Goal: Task Accomplishment & Management: Manage account settings

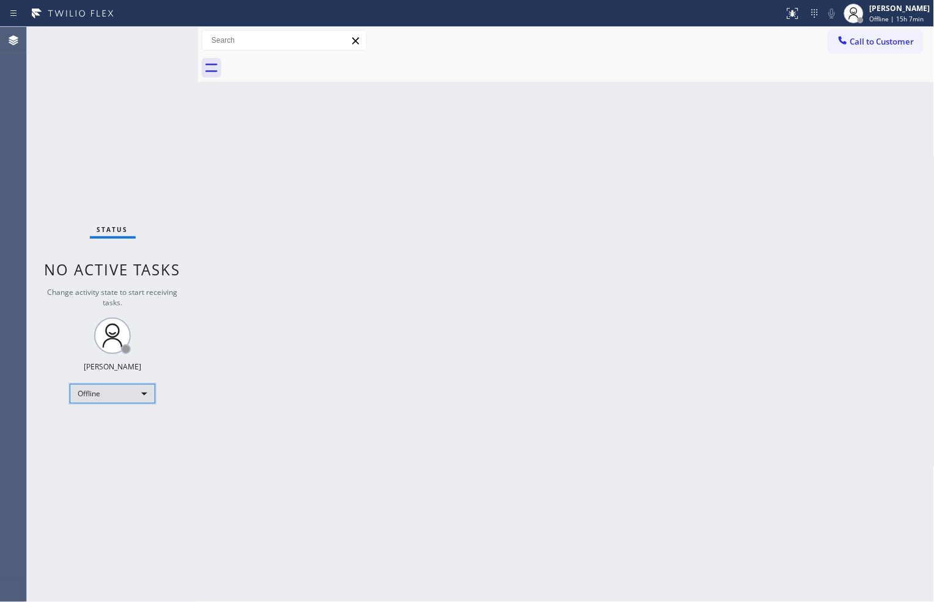
click at [136, 392] on body "Status report No issues detected If you experience an issue, please download th…" at bounding box center [467, 301] width 934 height 602
click at [439, 313] on div "Back to Dashboard Change Sender ID Customers Technicians Select a contact Outbo…" at bounding box center [566, 315] width 736 height 576
click at [145, 392] on body "Status report No issues detected If you experience an issue, please download th…" at bounding box center [467, 301] width 934 height 602
drag, startPoint x: 145, startPoint y: 392, endPoint x: 132, endPoint y: 430, distance: 40.2
click at [142, 391] on body "Status report No issues detected If you experience an issue, please download th…" at bounding box center [467, 301] width 934 height 602
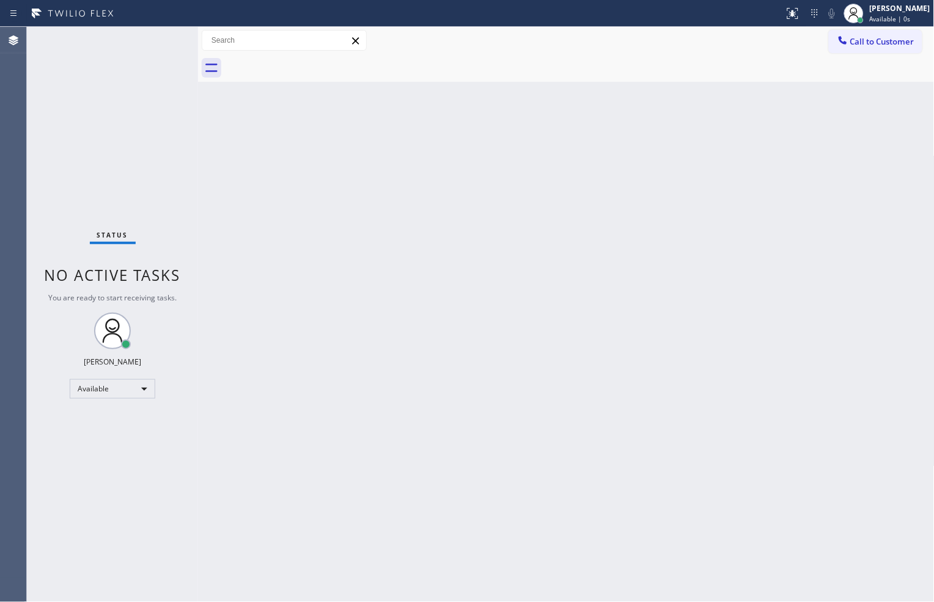
click at [462, 412] on div "Back to Dashboard Change Sender ID Customers Technicians Select a contact Outbo…" at bounding box center [566, 315] width 736 height 576
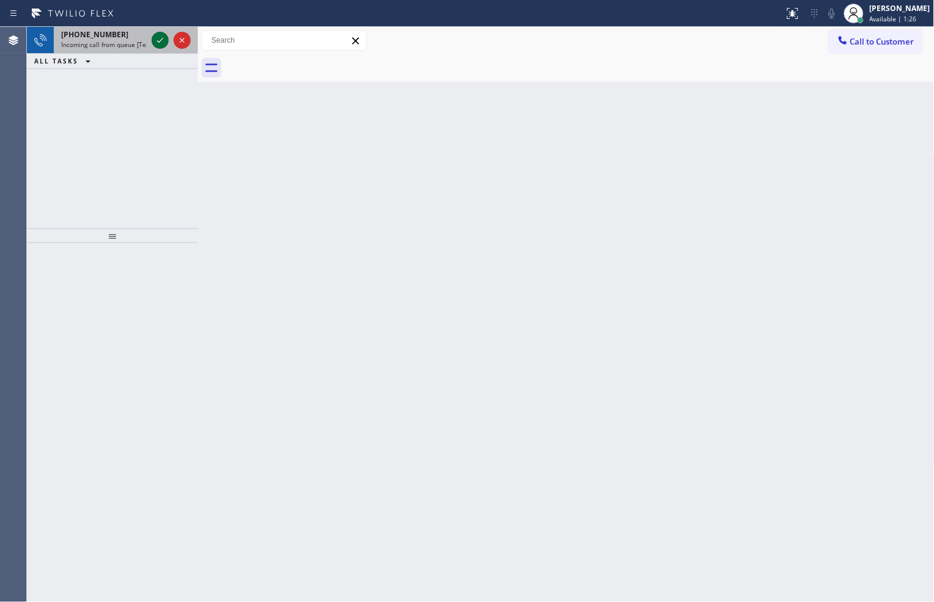
click at [163, 46] on icon at bounding box center [160, 40] width 15 height 15
click at [782, 21] on button at bounding box center [792, 13] width 27 height 27
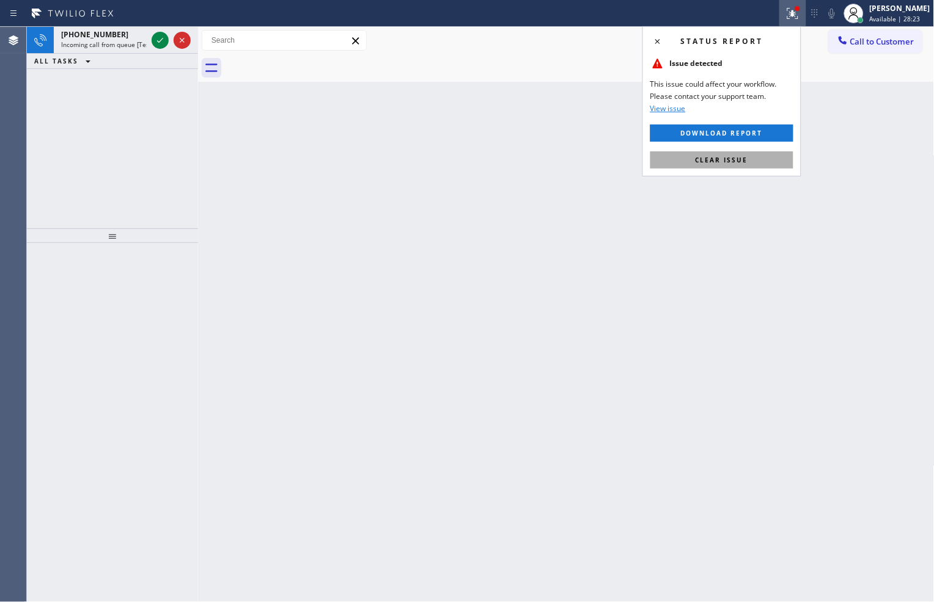
click at [754, 163] on button "Clear issue" at bounding box center [721, 160] width 143 height 17
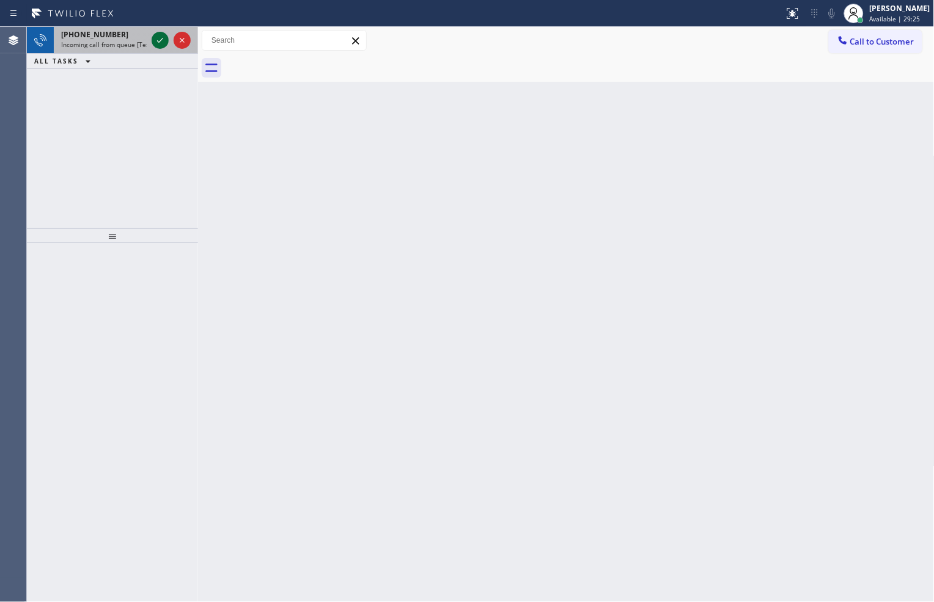
click at [163, 37] on icon at bounding box center [160, 40] width 15 height 15
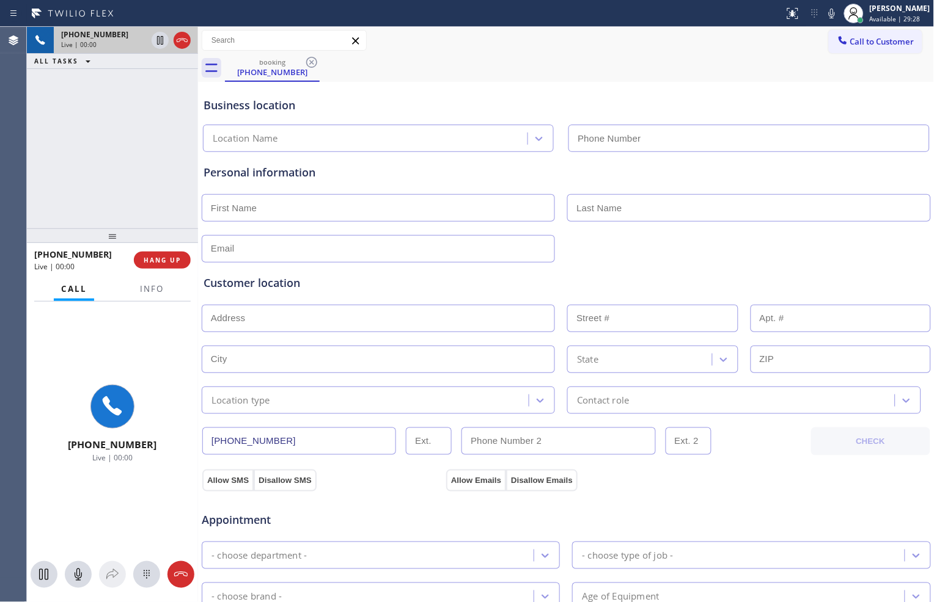
type input "[PHONE_NUMBER]"
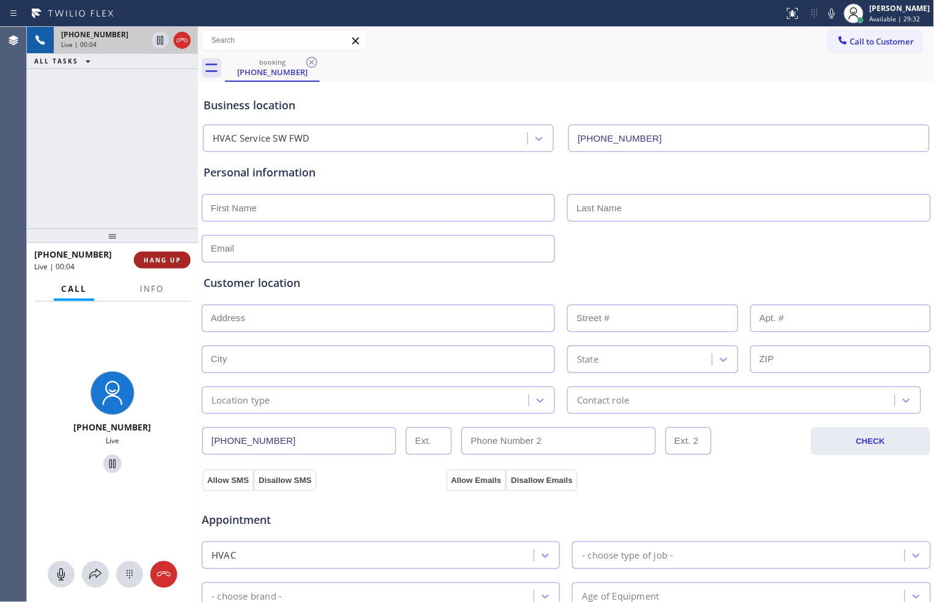
click at [179, 256] on span "HANG UP" at bounding box center [162, 260] width 37 height 9
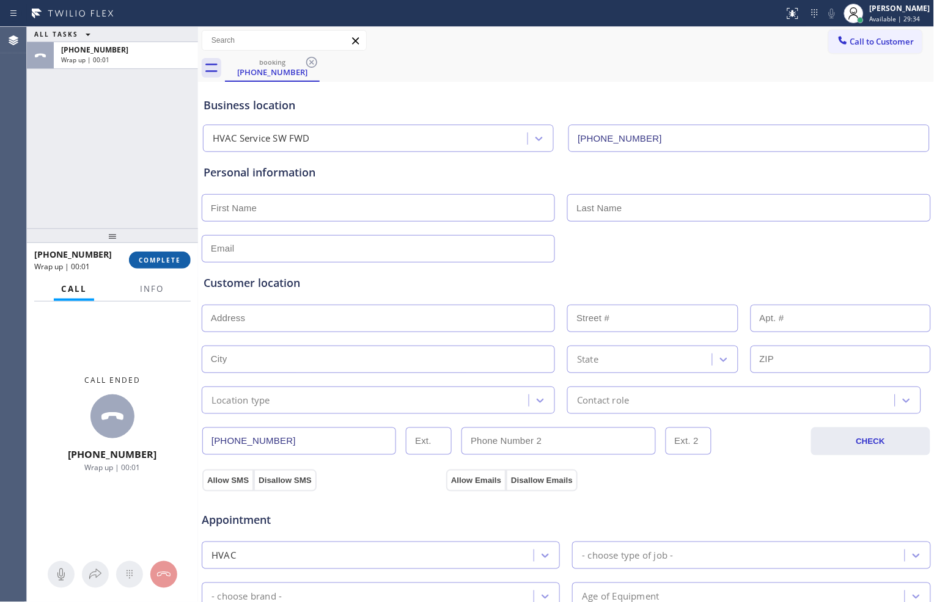
click at [175, 260] on span "COMPLETE" at bounding box center [160, 260] width 42 height 9
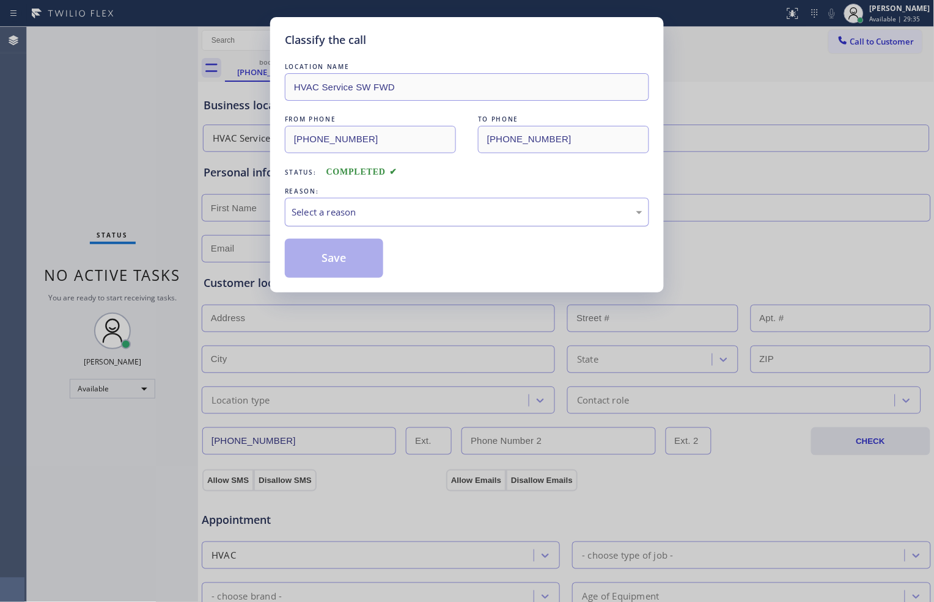
click at [444, 214] on div "Select a reason" at bounding box center [466, 212] width 351 height 14
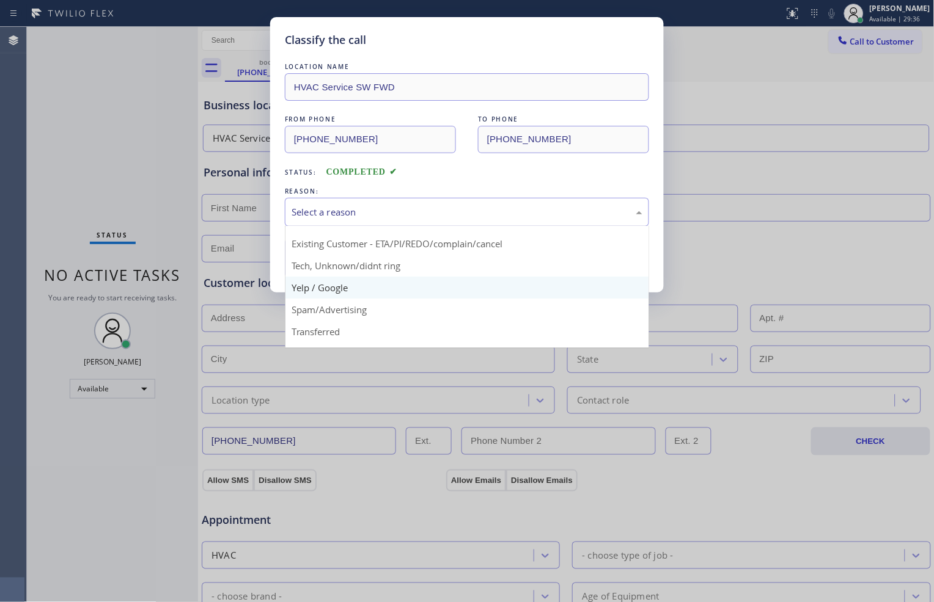
scroll to position [76, 0]
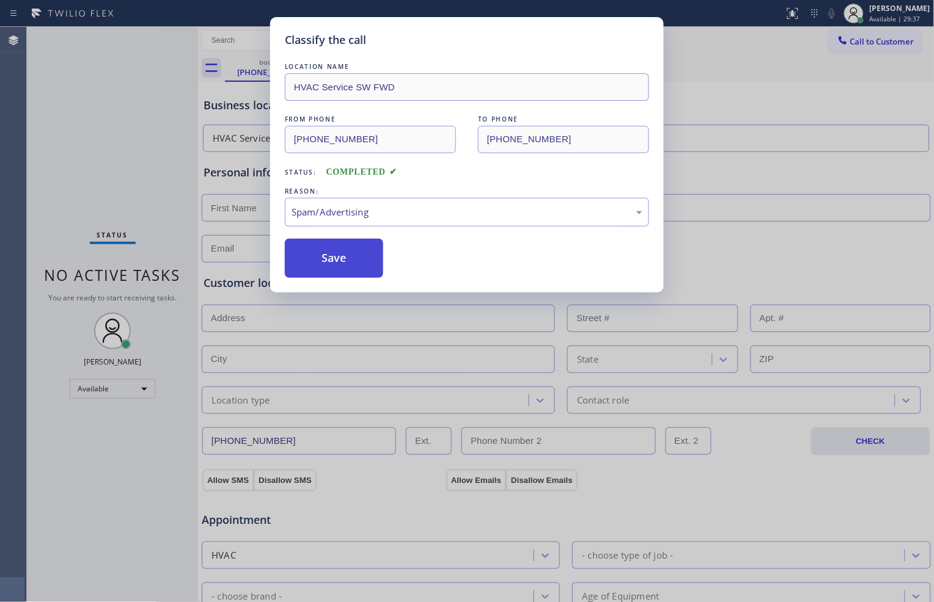
click at [358, 266] on button "Save" at bounding box center [334, 258] width 98 height 39
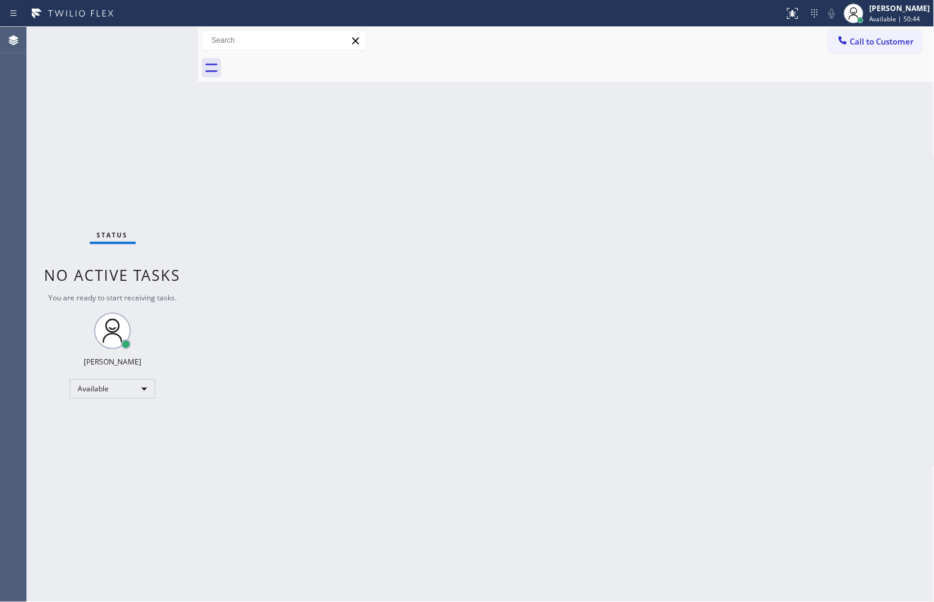
click at [273, 290] on div "Back to Dashboard Change Sender ID Customers Technicians Select a contact Outbo…" at bounding box center [566, 315] width 736 height 576
click at [112, 117] on div "Status No active tasks You are ready to start receiving tasks. [PERSON_NAME] Av…" at bounding box center [112, 315] width 171 height 576
click at [132, 186] on div "Status No active tasks You are ready to start receiving tasks. [PERSON_NAME] Av…" at bounding box center [112, 315] width 171 height 576
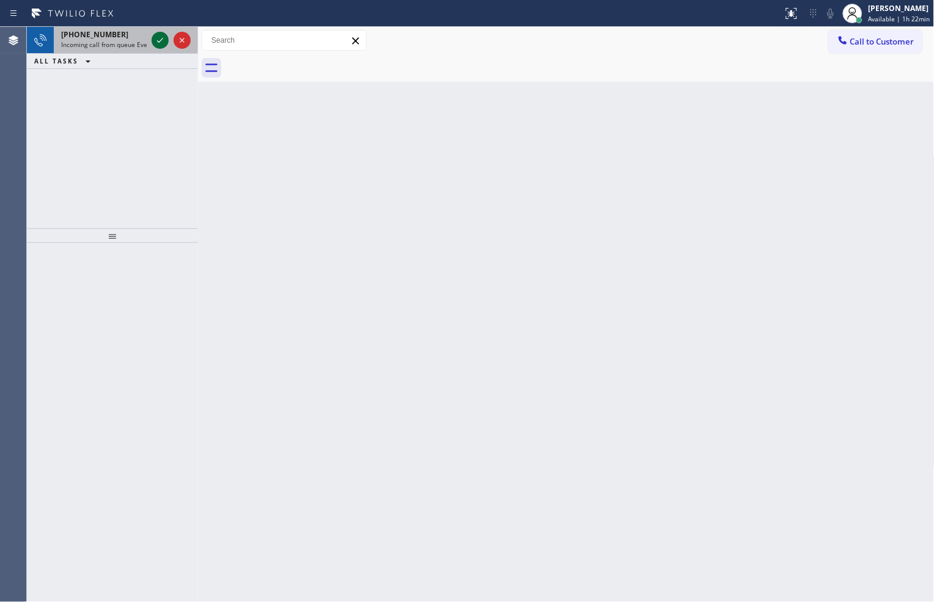
click at [156, 41] on icon at bounding box center [160, 40] width 15 height 15
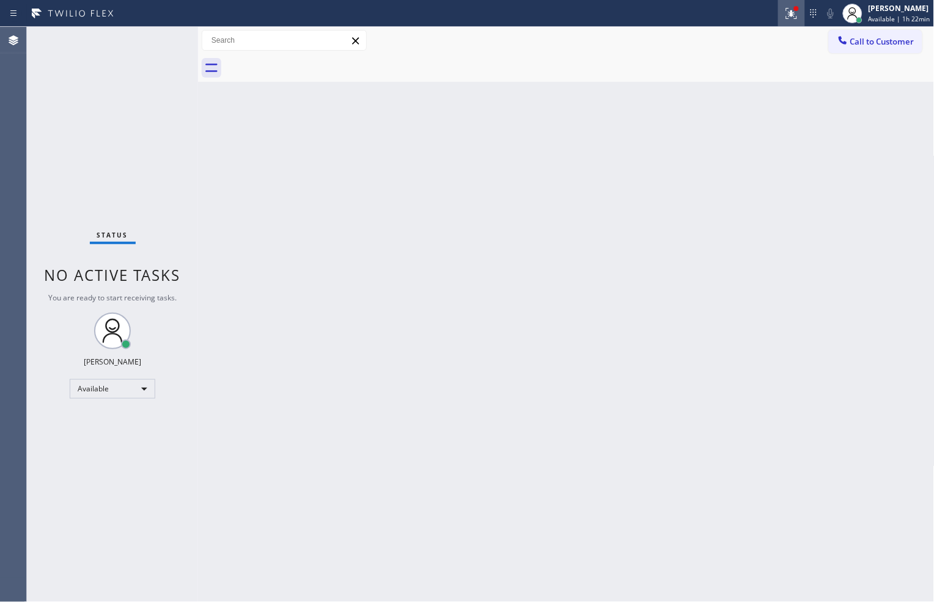
click at [791, 15] on icon at bounding box center [791, 13] width 15 height 15
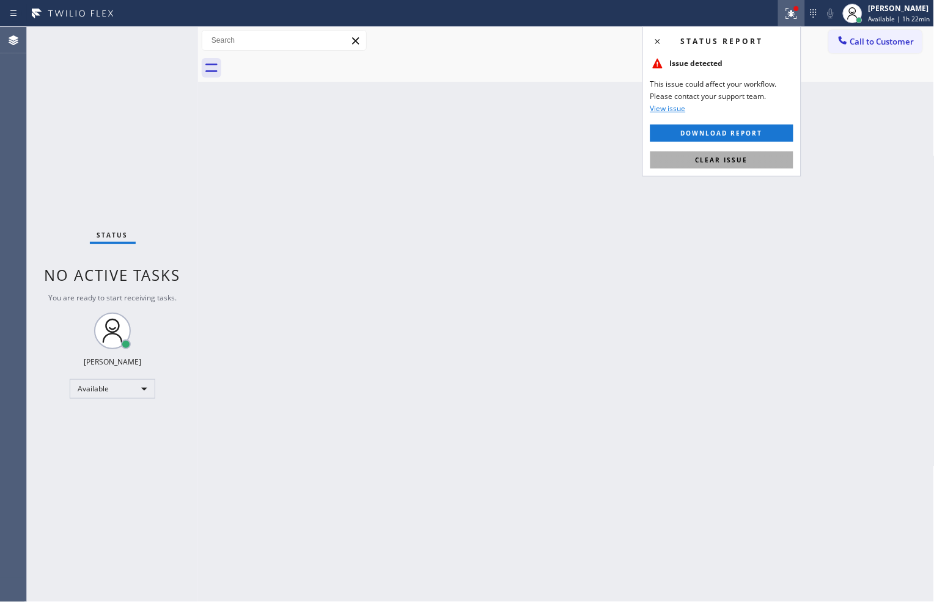
click at [724, 160] on span "Clear issue" at bounding box center [721, 160] width 53 height 9
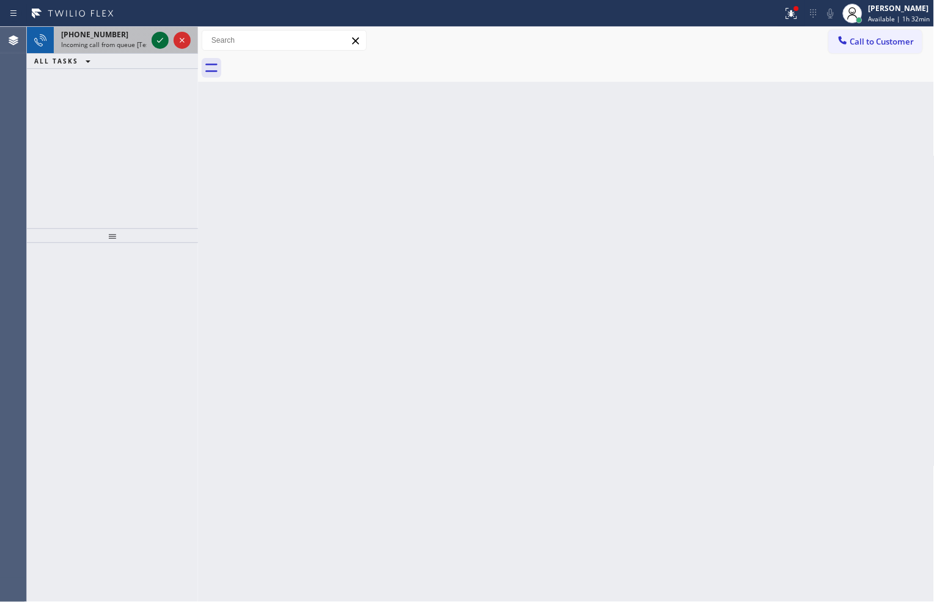
click at [162, 43] on icon at bounding box center [160, 40] width 15 height 15
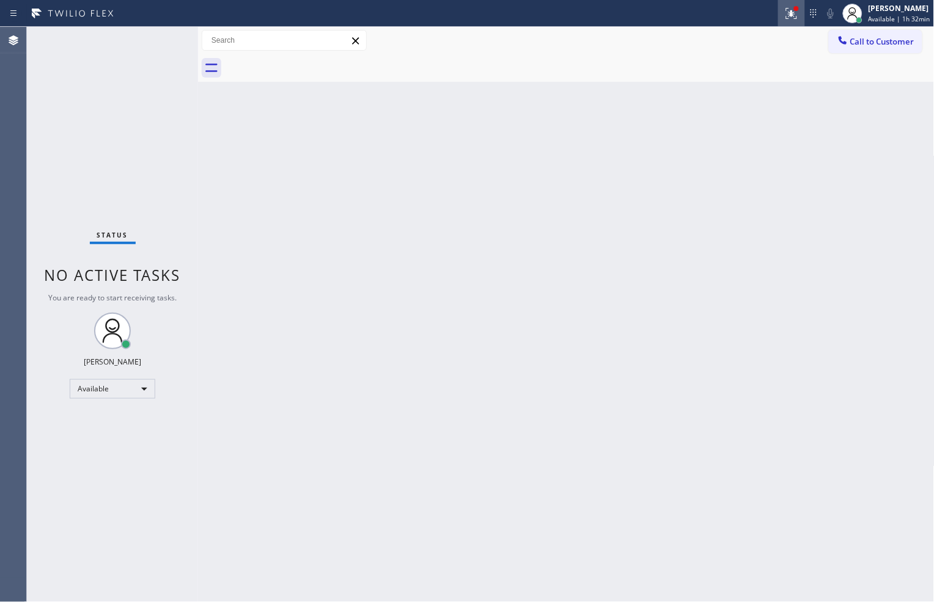
click at [786, 14] on icon at bounding box center [789, 12] width 7 height 9
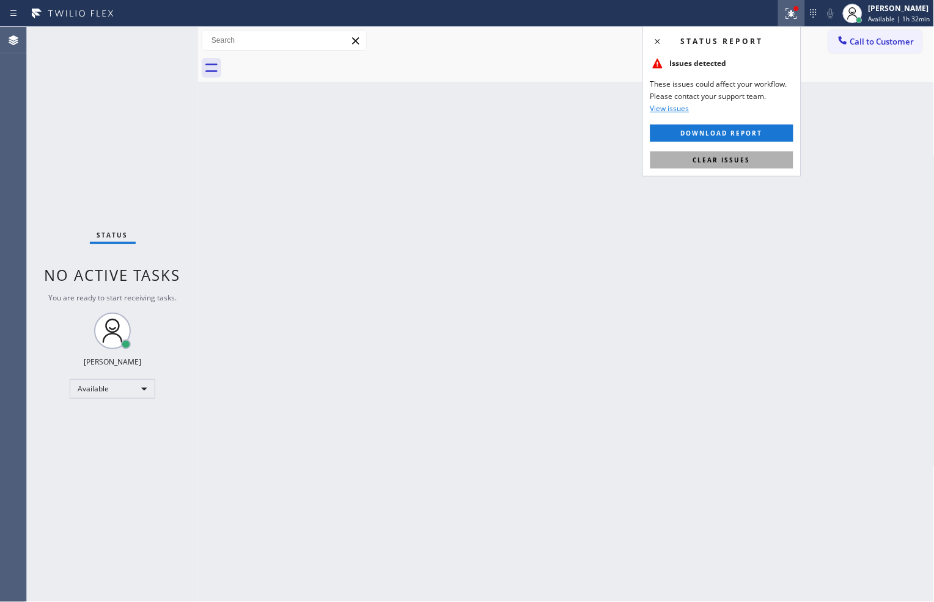
click at [747, 156] on span "Clear issues" at bounding box center [721, 160] width 57 height 9
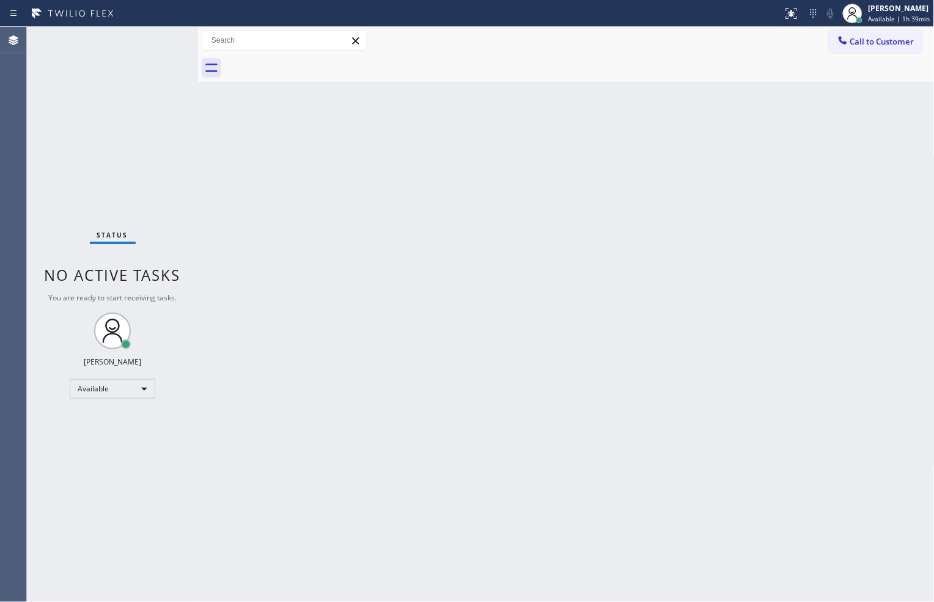
click at [98, 211] on div "Status No active tasks You are ready to start receiving tasks. [PERSON_NAME] Av…" at bounding box center [112, 315] width 171 height 576
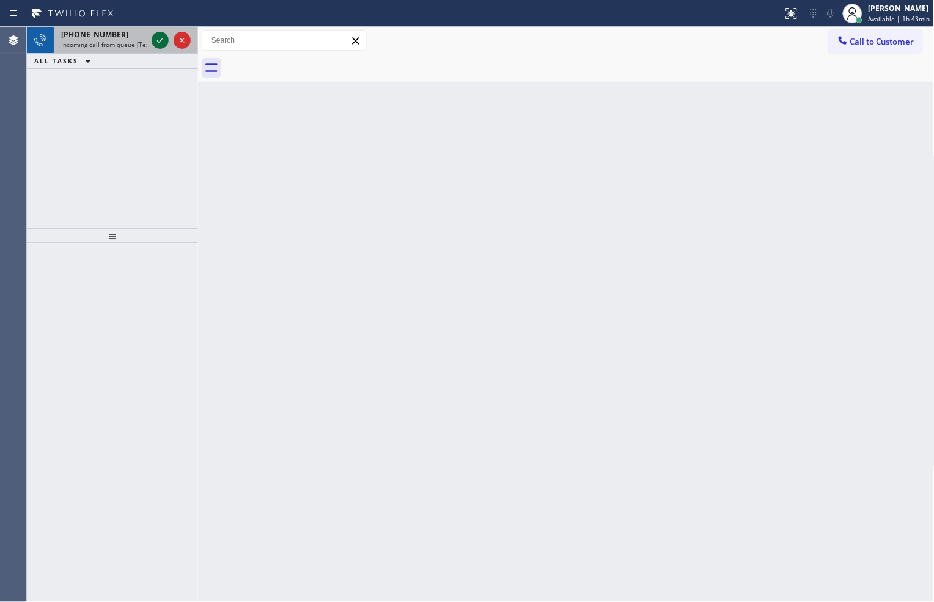
click at [162, 46] on icon at bounding box center [160, 40] width 15 height 15
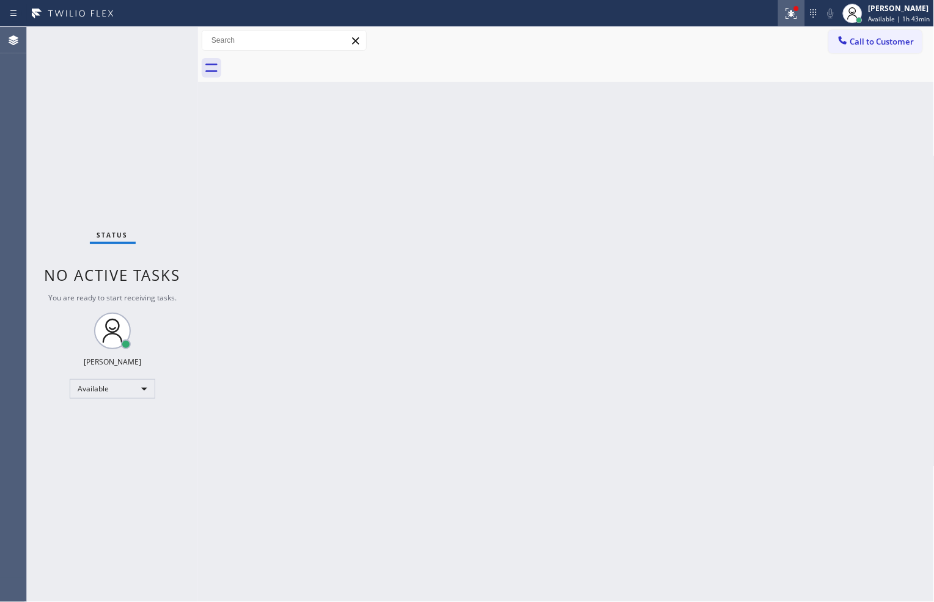
click at [791, 16] on icon at bounding box center [791, 13] width 15 height 15
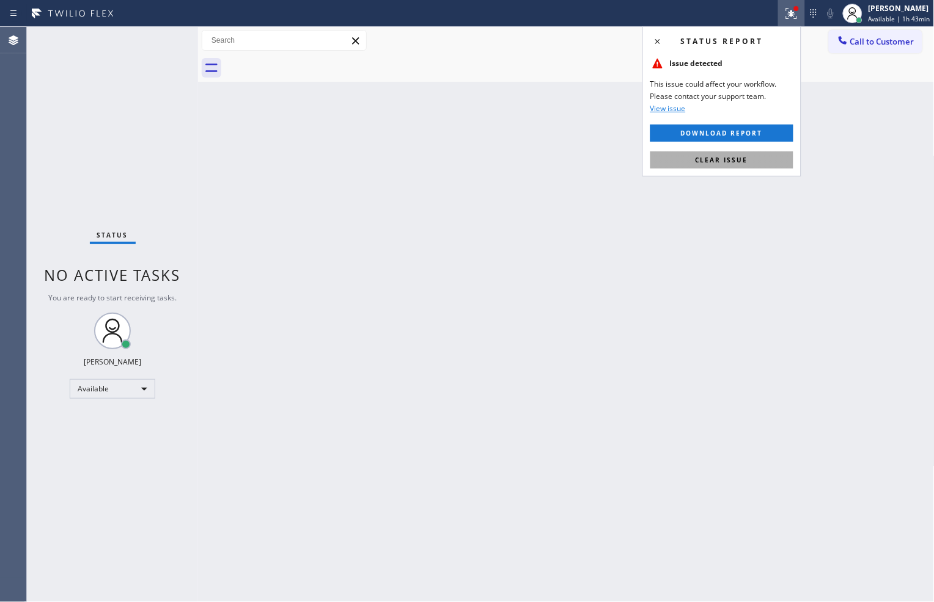
click at [755, 166] on button "Clear issue" at bounding box center [721, 160] width 143 height 17
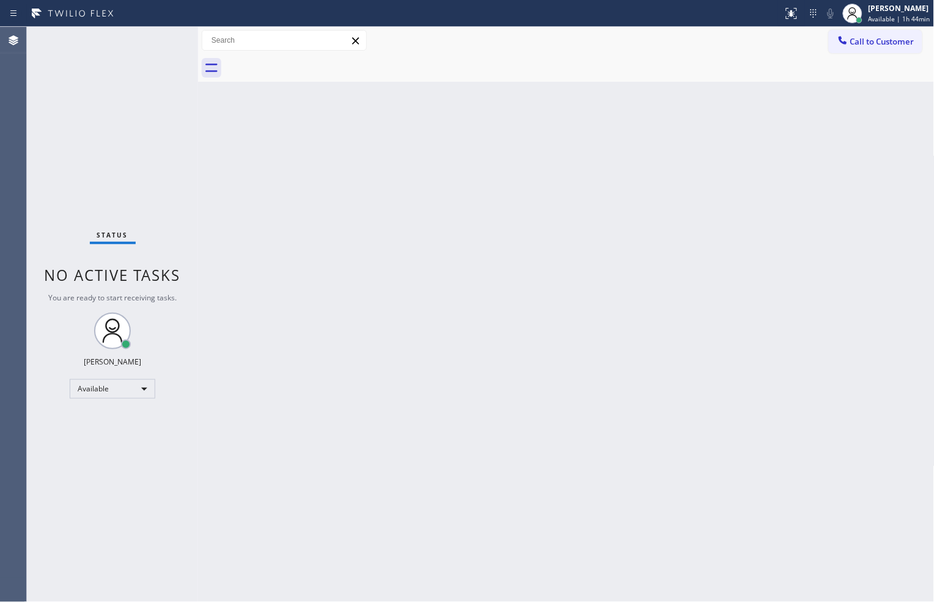
click at [624, 34] on div "Call to Customer Outbound call Location Search location Your caller id phone nu…" at bounding box center [566, 40] width 736 height 21
click at [897, 1] on div "[PERSON_NAME] Available | 1h 44min" at bounding box center [886, 13] width 95 height 27
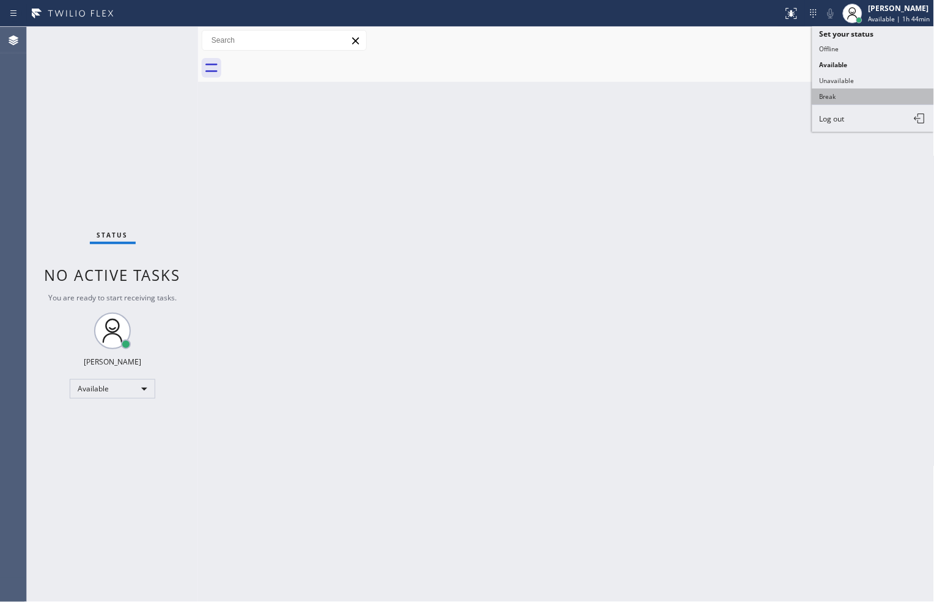
click at [843, 98] on button "Break" at bounding box center [873, 97] width 122 height 16
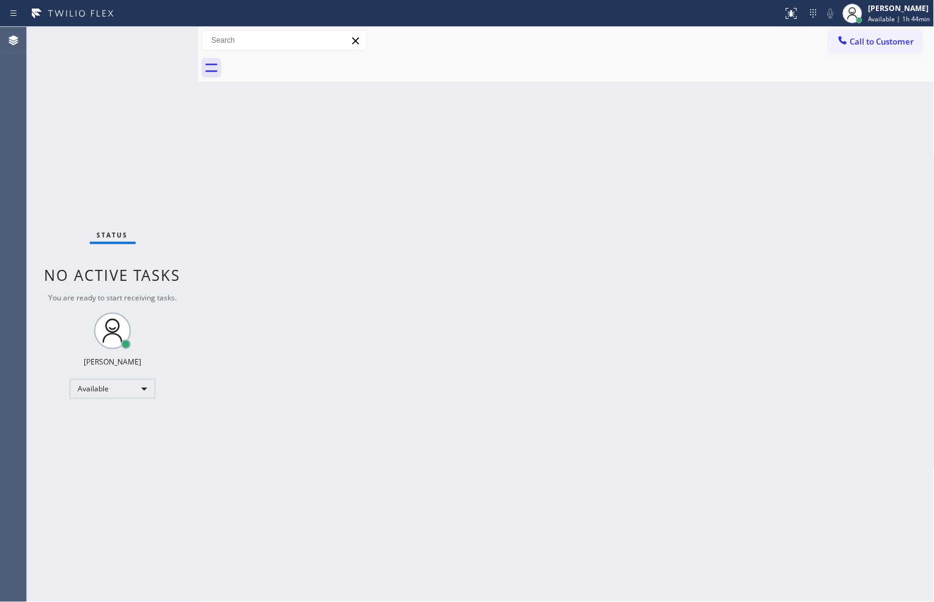
click at [692, 149] on div "Back to Dashboard Change Sender ID Customers Technicians Select a contact Outbo…" at bounding box center [566, 315] width 736 height 576
click at [877, 19] on span "Break | 3:14" at bounding box center [887, 19] width 37 height 9
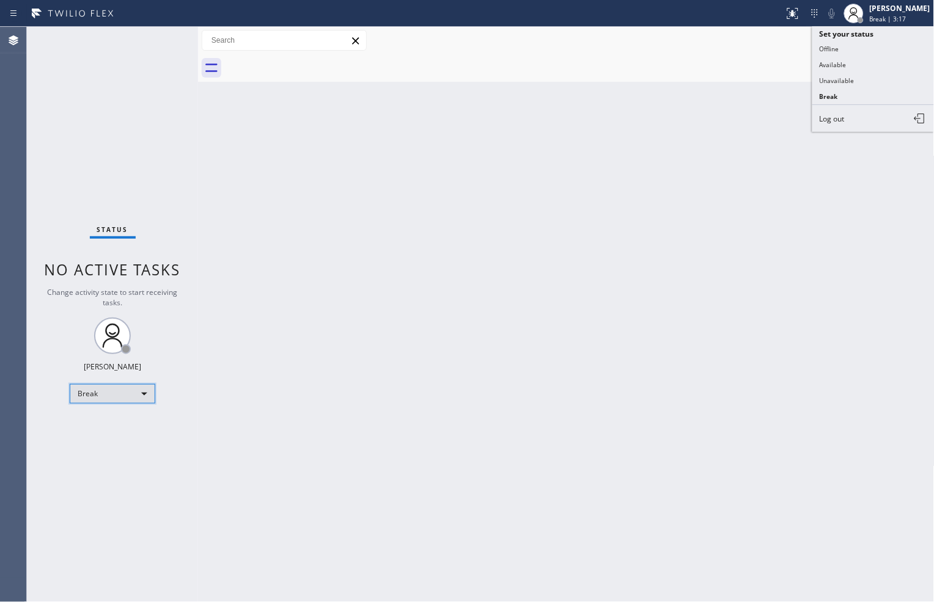
click at [144, 393] on div "Break" at bounding box center [113, 394] width 86 height 20
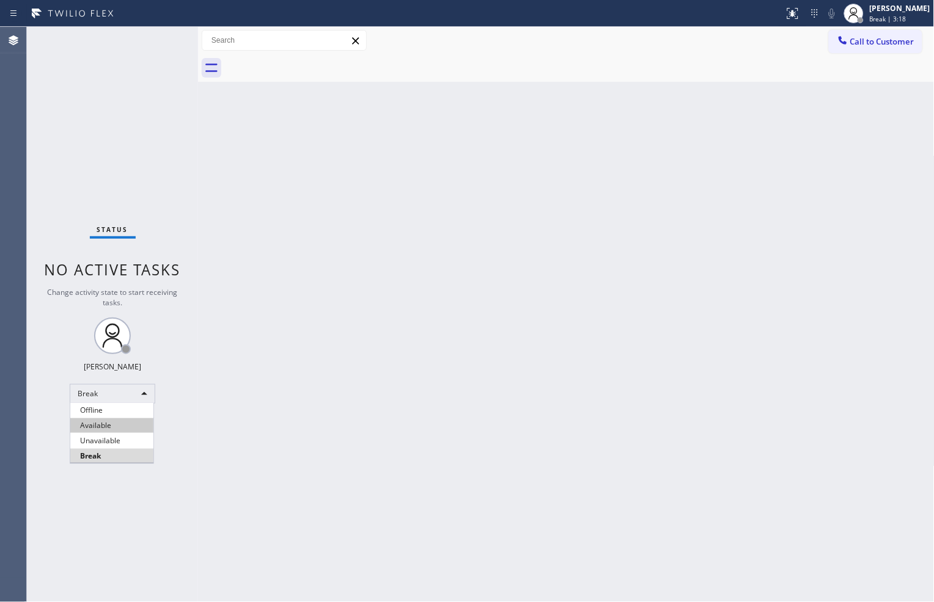
click at [130, 423] on li "Available" at bounding box center [111, 425] width 83 height 15
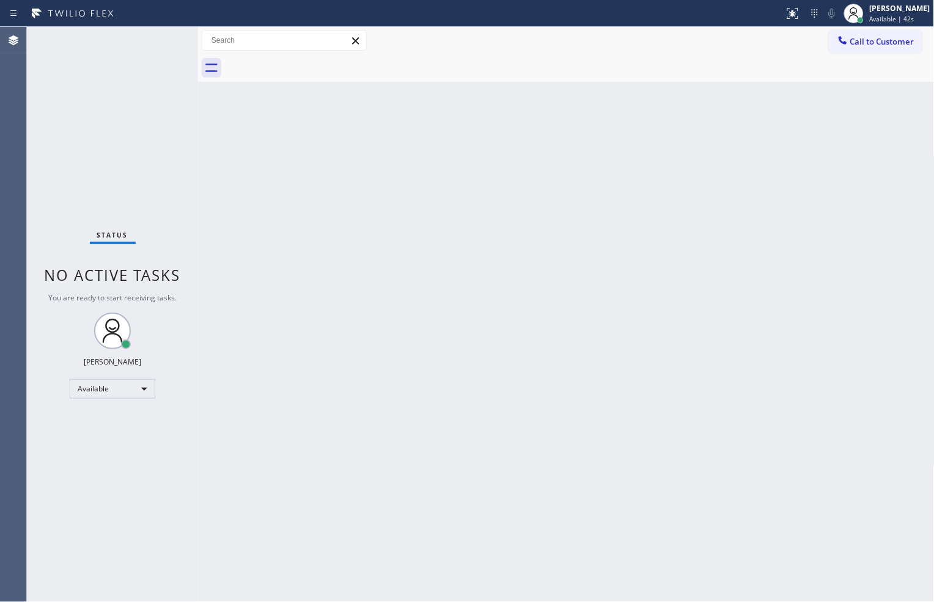
click at [150, 178] on div "Status No active tasks You are ready to start receiving tasks. [PERSON_NAME] Av…" at bounding box center [112, 315] width 171 height 576
click at [143, 386] on div "Available" at bounding box center [113, 389] width 86 height 20
click at [131, 408] on li "Offline" at bounding box center [111, 405] width 83 height 15
click at [874, 11] on div "[PERSON_NAME]" at bounding box center [899, 8] width 60 height 10
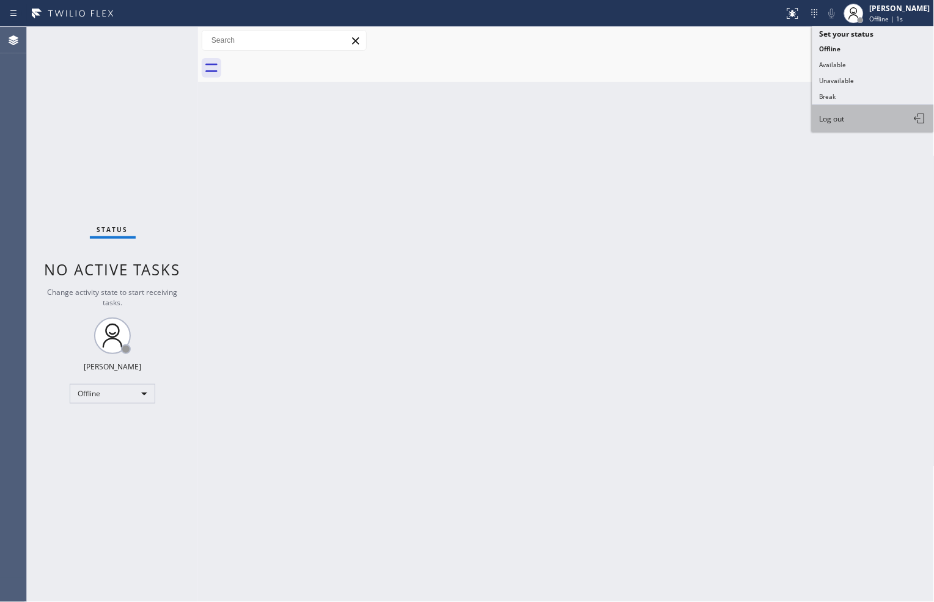
click at [863, 128] on button "Log out" at bounding box center [873, 118] width 122 height 27
